Goal: Communication & Community: Answer question/provide support

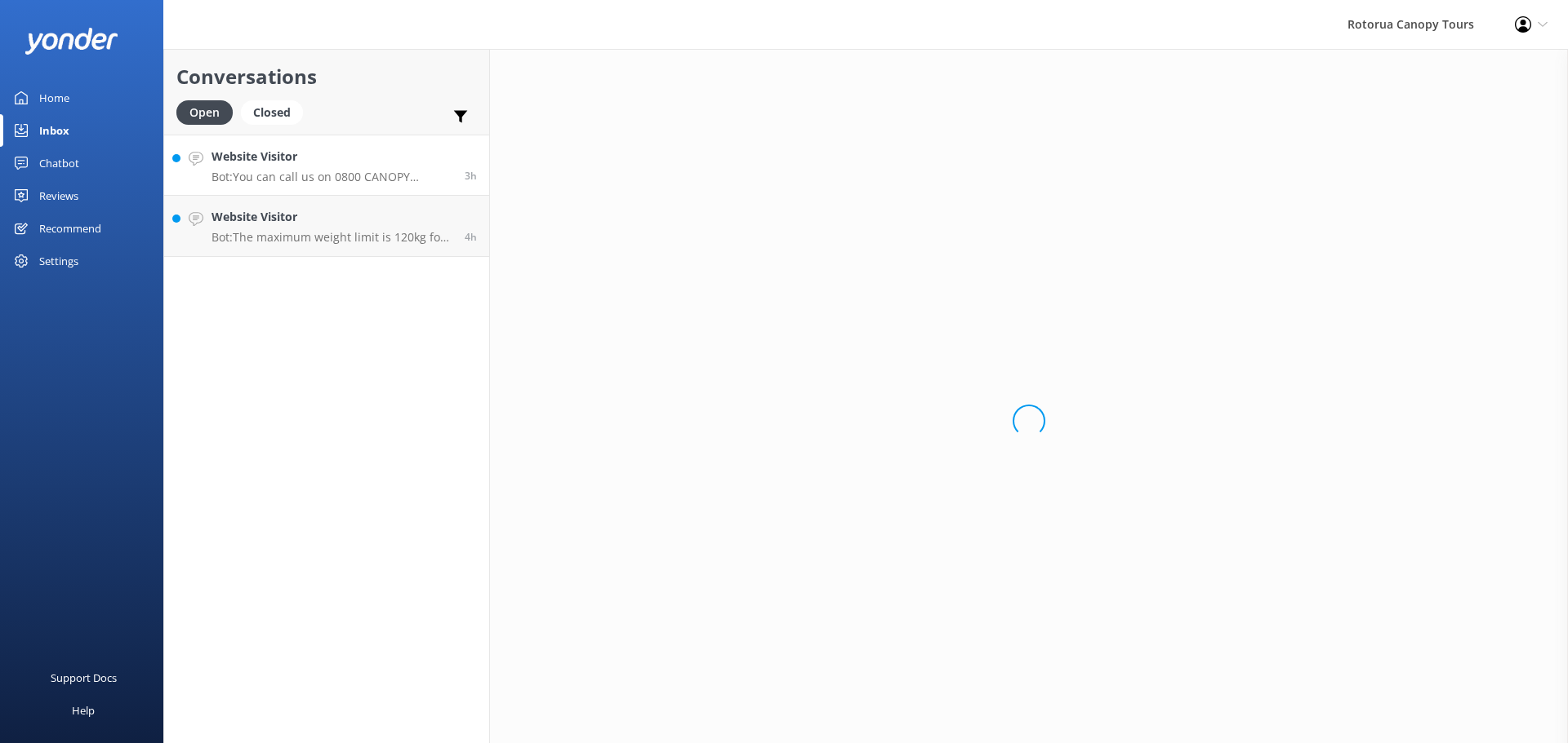
click at [343, 244] on p "Bot: The maximum weight limit is 120kg for both the Original and Ultimate Canop…" at bounding box center [332, 237] width 241 height 14
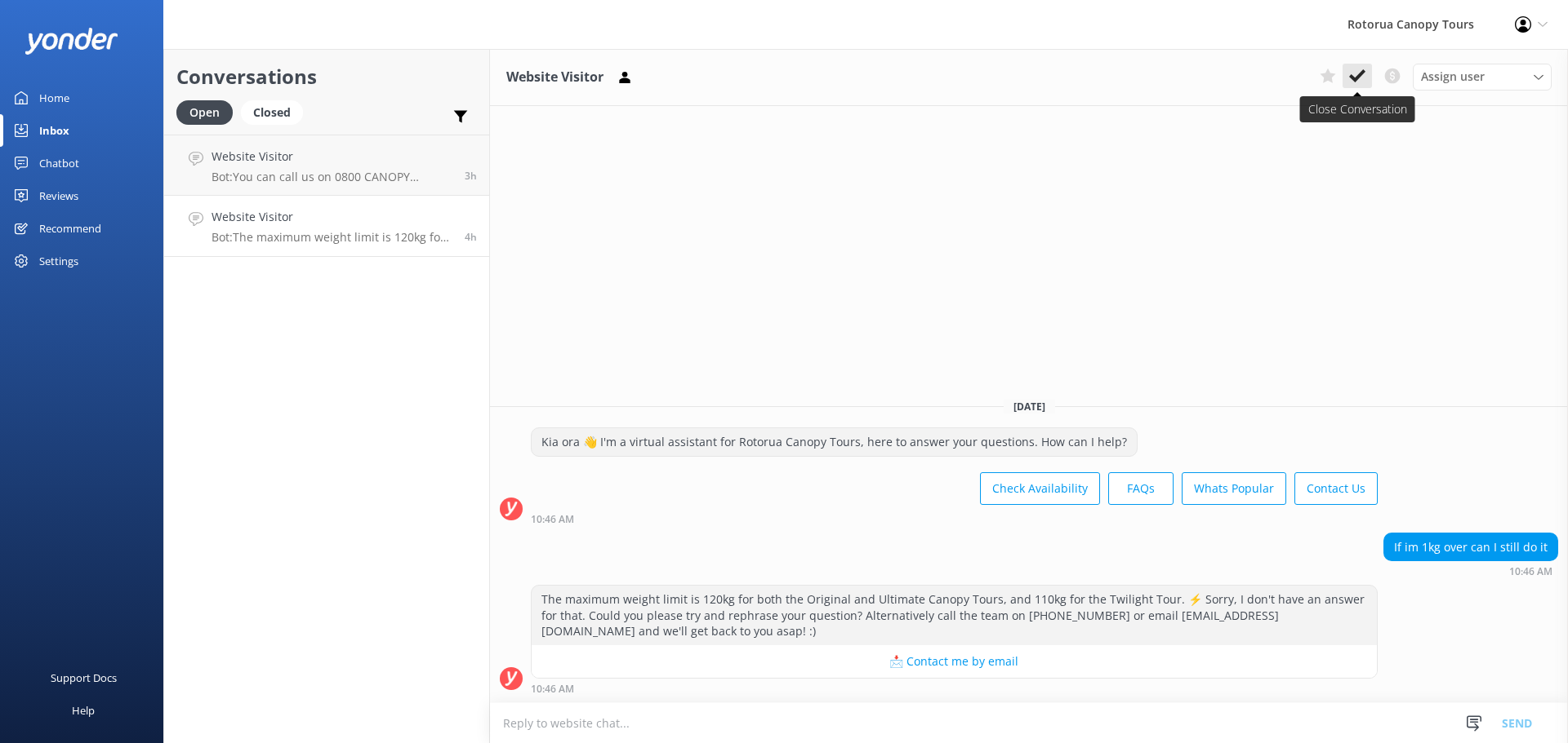
click at [1349, 76] on icon at bounding box center [1357, 76] width 16 height 16
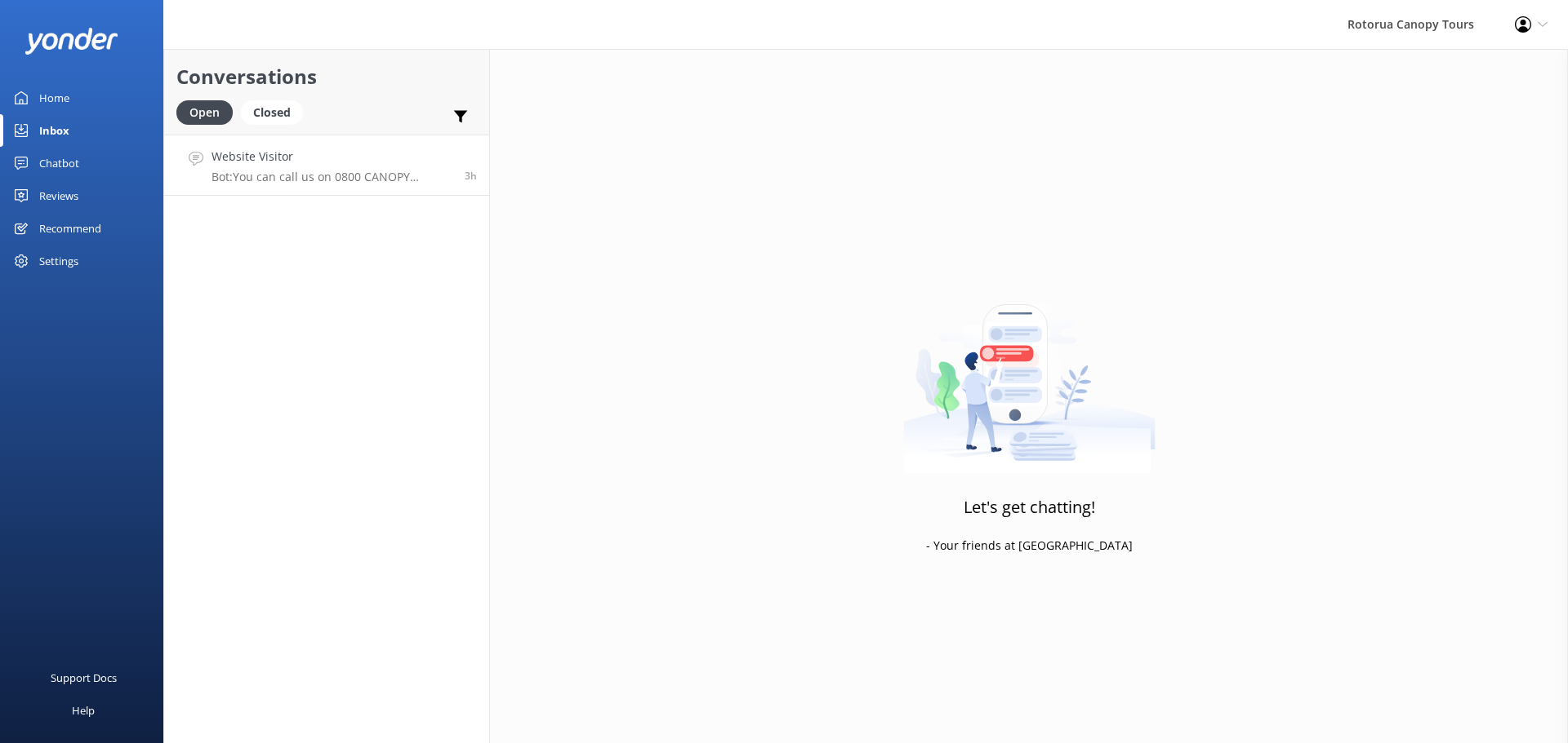
click at [341, 176] on p "Bot: You can call us on 0800 CANOPY (226679) Toll free (within [GEOGRAPHIC_DATA…" at bounding box center [332, 177] width 241 height 14
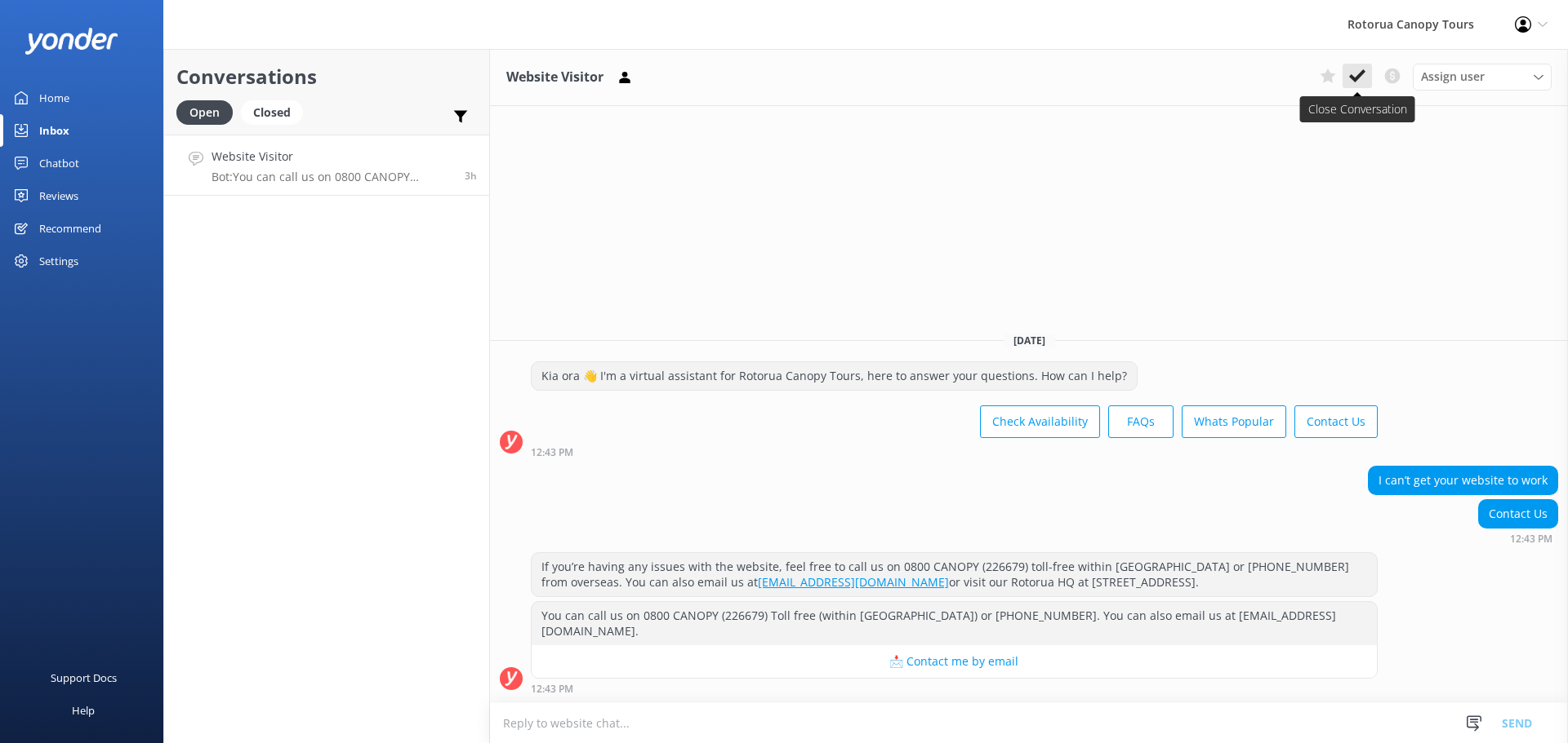
click at [1358, 69] on icon at bounding box center [1357, 76] width 16 height 16
